Goal: Task Accomplishment & Management: Complete application form

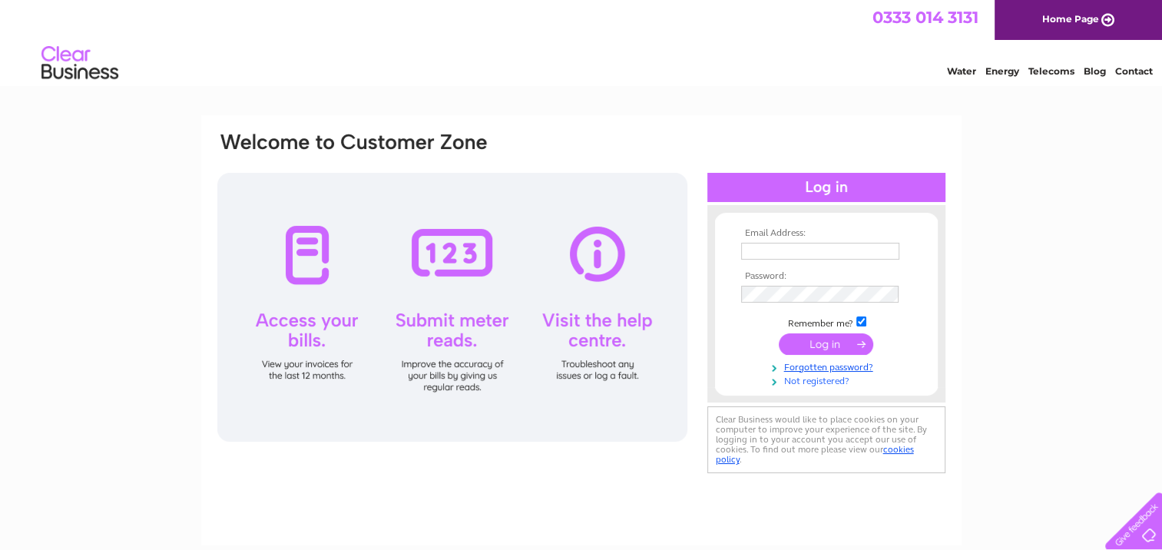
click at [814, 383] on link "Not registered?" at bounding box center [828, 380] width 174 height 15
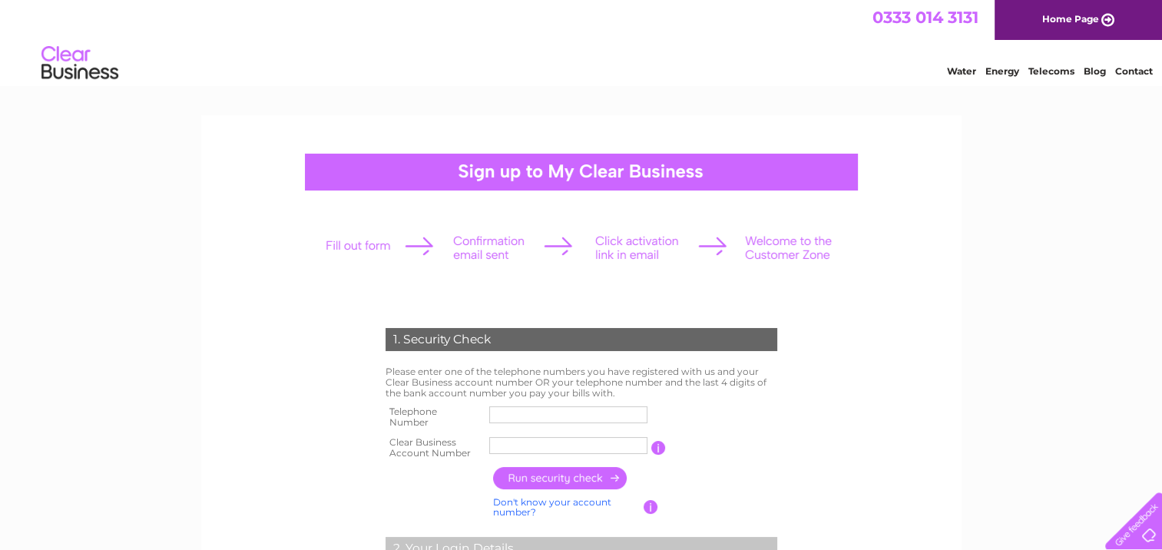
click at [553, 408] on input "text" at bounding box center [568, 414] width 158 height 17
type input "03305881254"
click at [510, 447] on input "text" at bounding box center [569, 445] width 160 height 18
type input "CB916370"
click at [532, 480] on input "button" at bounding box center [560, 478] width 135 height 22
